Goal: Check status: Check status

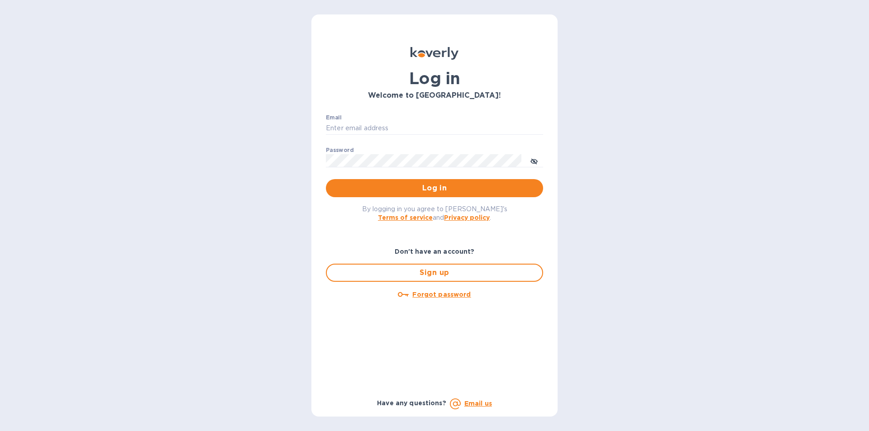
type input "[PERSON_NAME][EMAIL_ADDRESS][DOMAIN_NAME]"
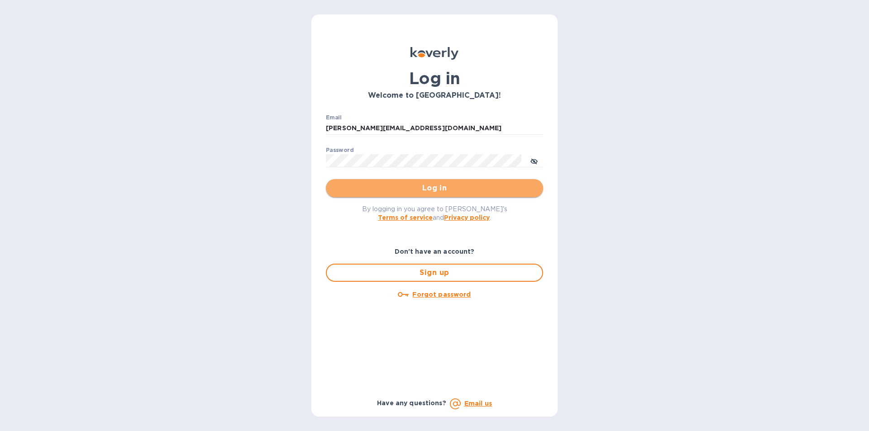
click at [422, 194] on span "Log in" at bounding box center [434, 188] width 203 height 11
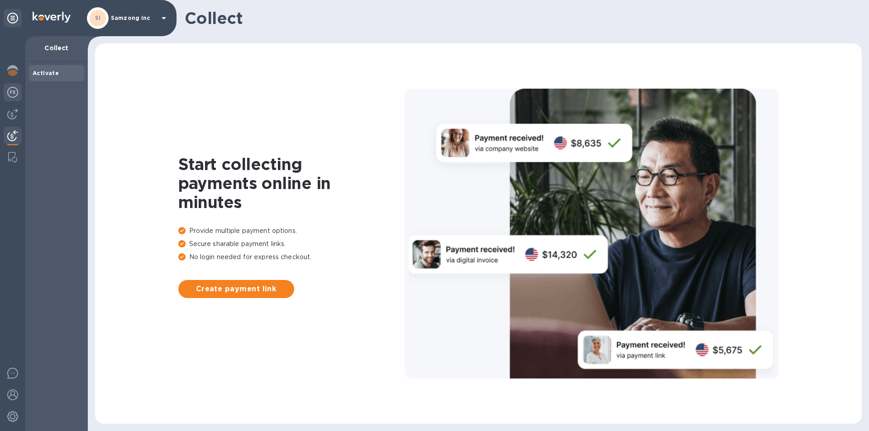
click at [12, 96] on img at bounding box center [12, 92] width 11 height 11
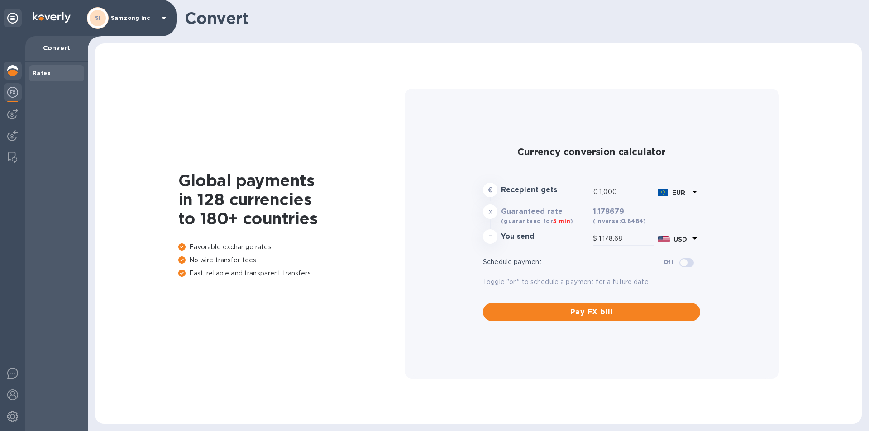
click at [17, 66] on img at bounding box center [12, 70] width 11 height 11
